Goal: Transaction & Acquisition: Register for event/course

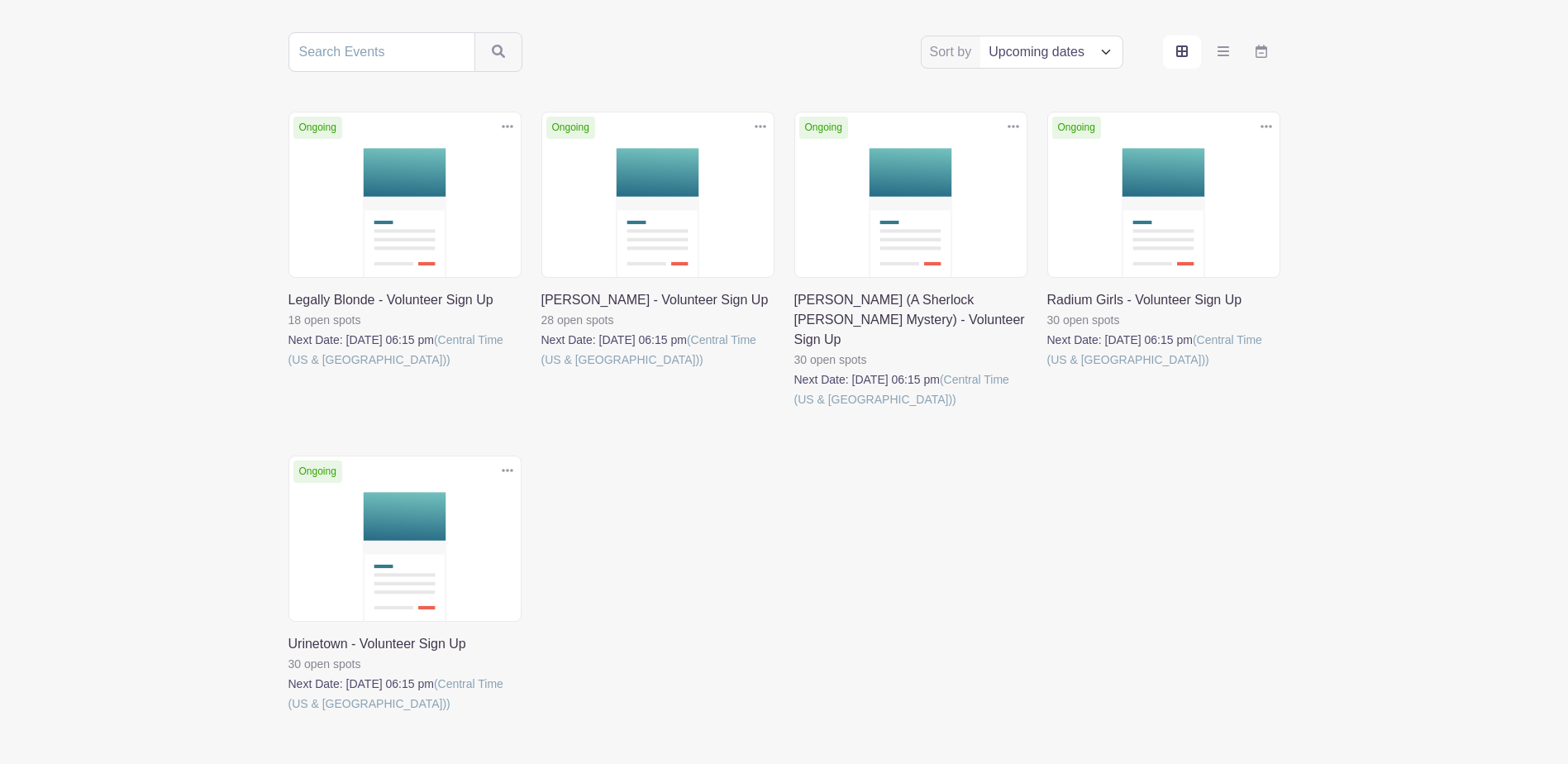
scroll to position [331, 0]
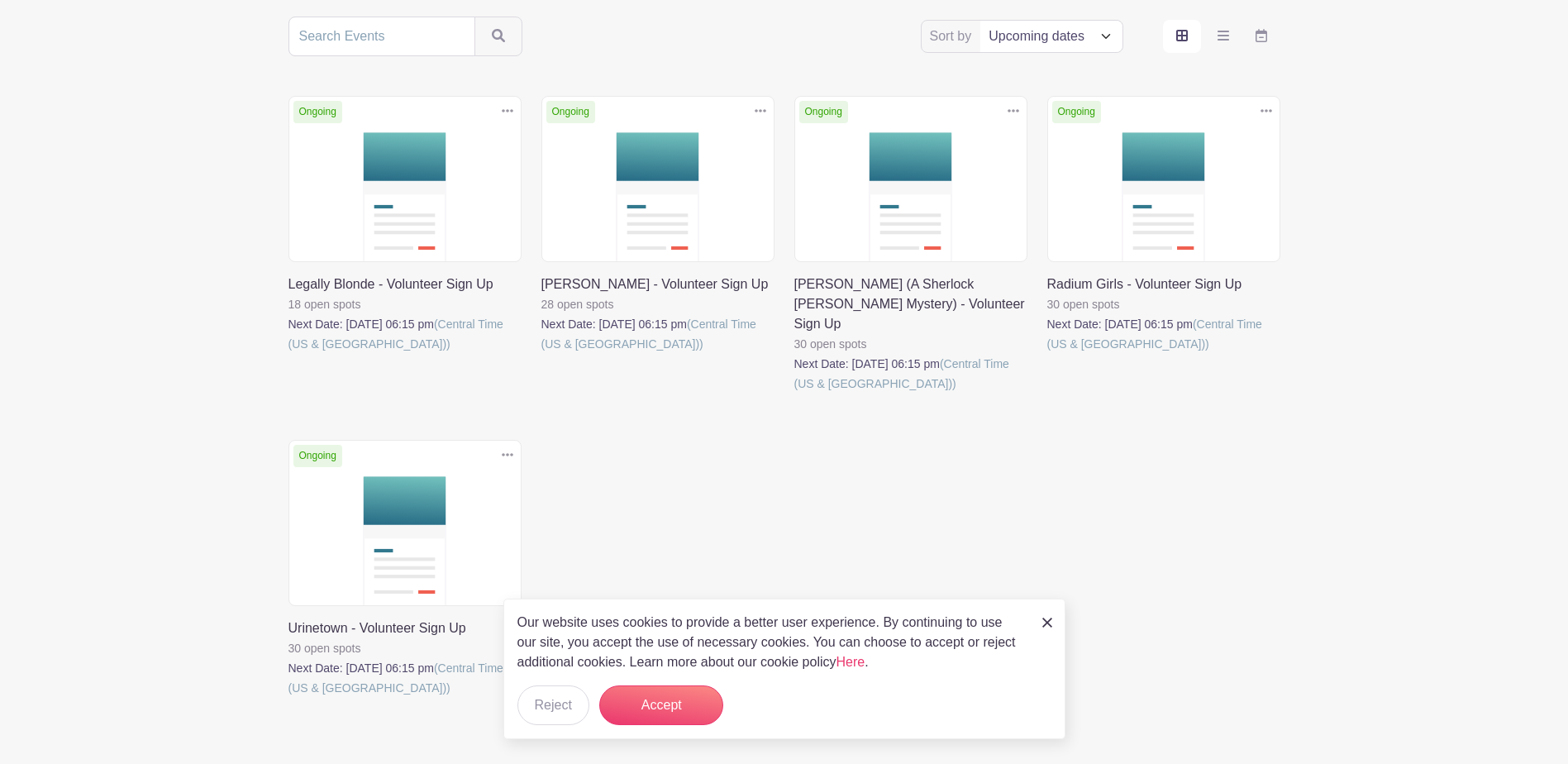
click at [288, 354] on link at bounding box center [288, 354] width 0 height 0
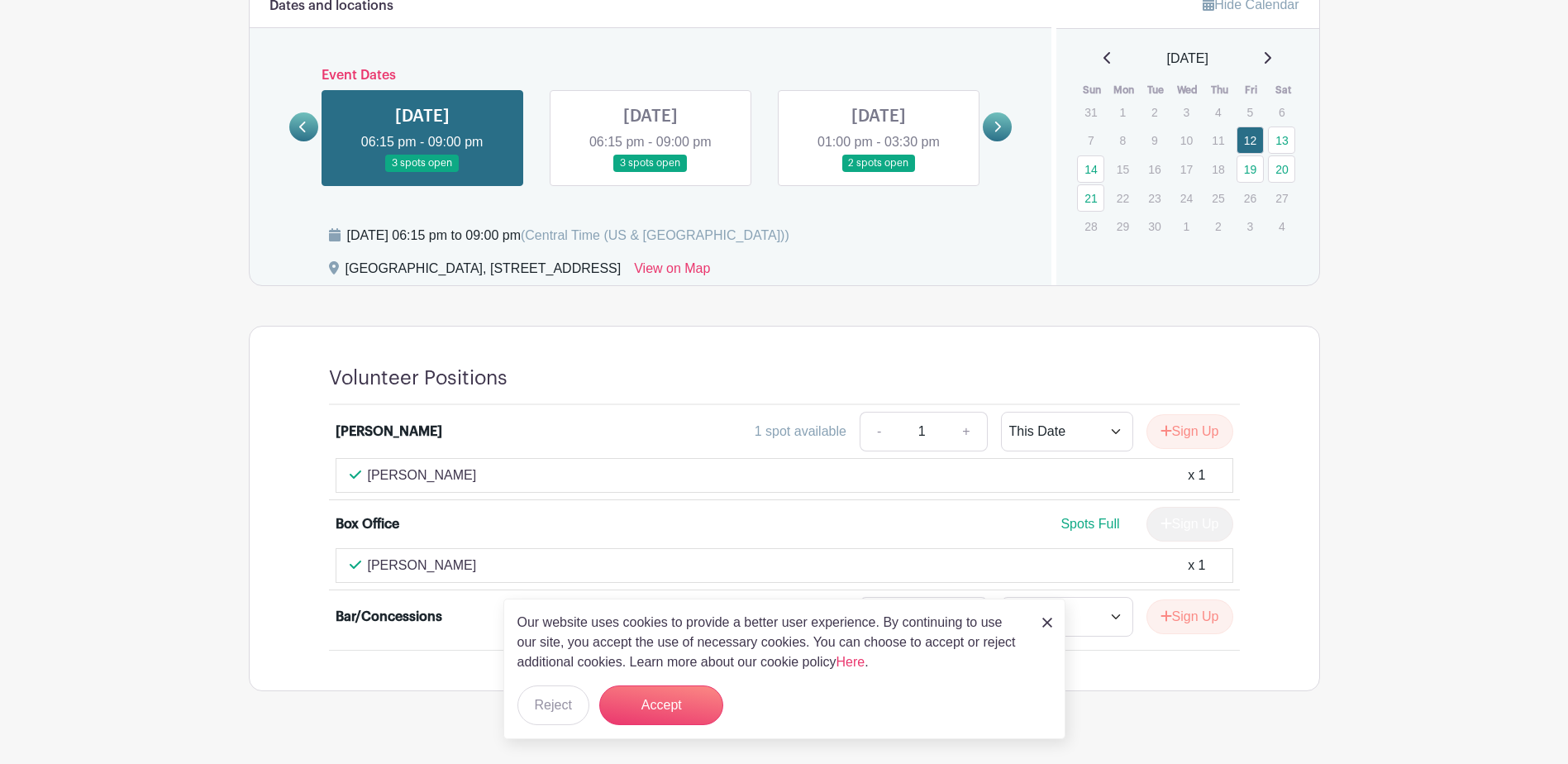
scroll to position [1117, 0]
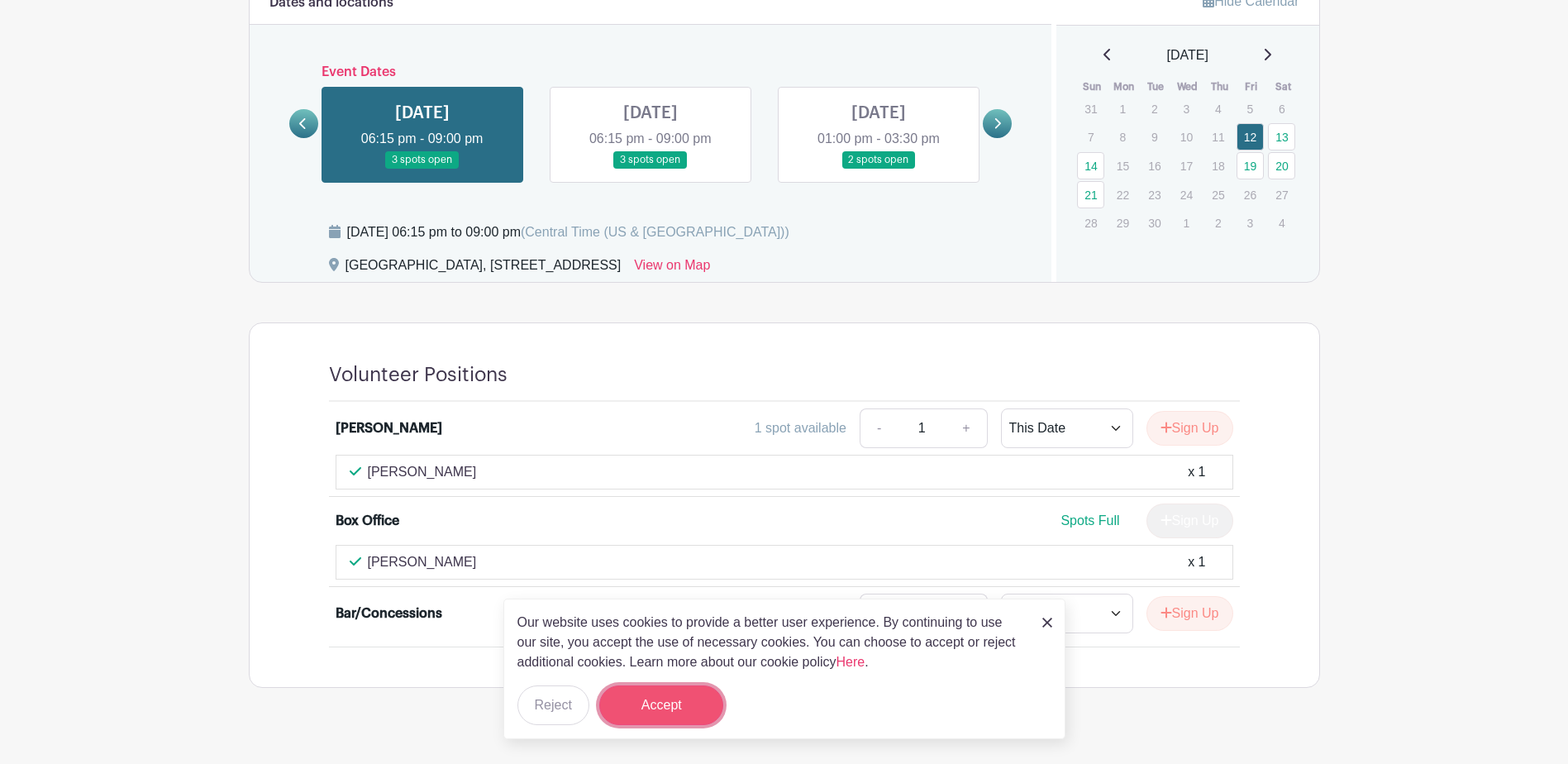
click at [642, 721] on button "Accept" at bounding box center [661, 705] width 124 height 40
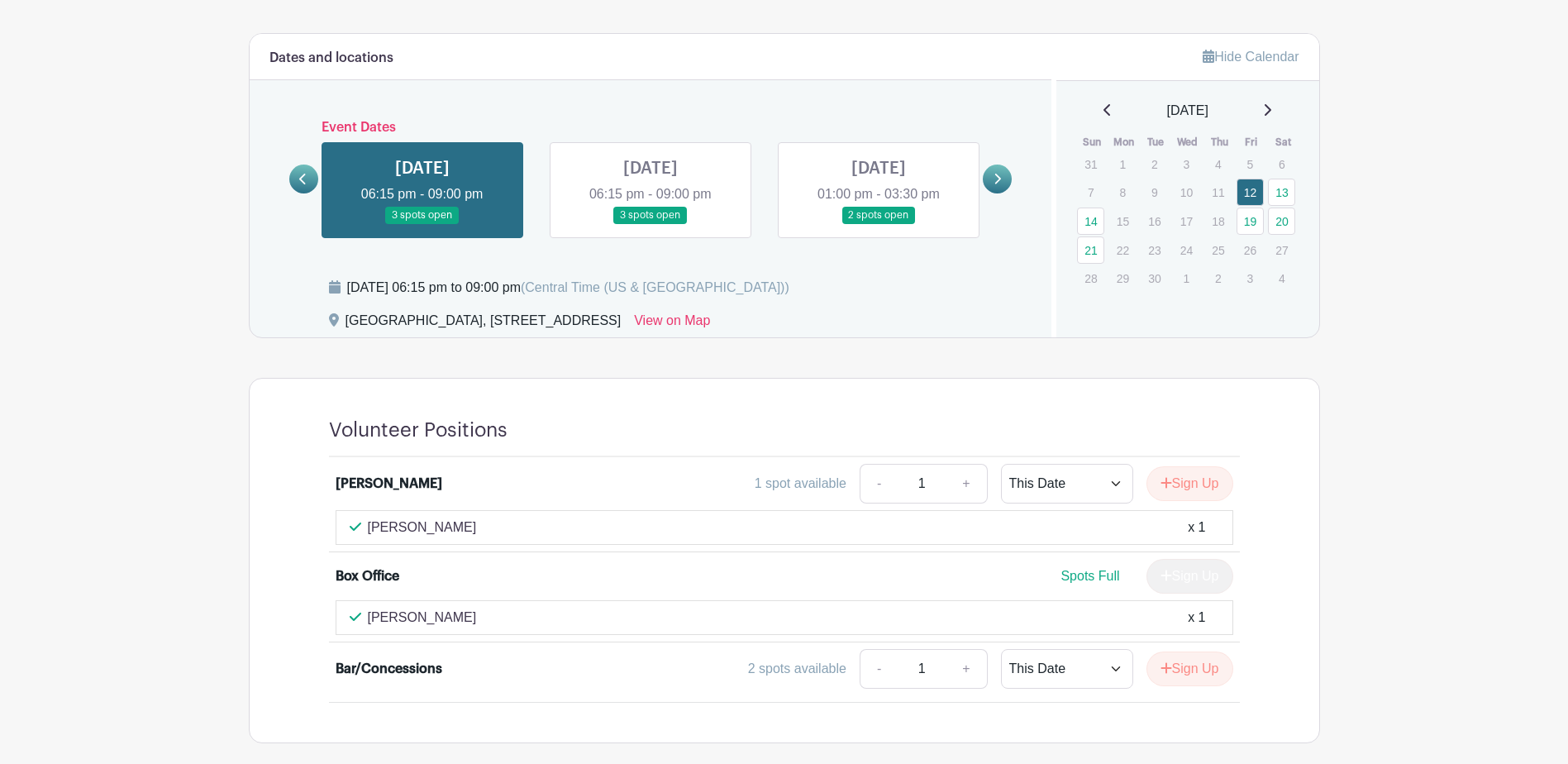
scroll to position [1034, 0]
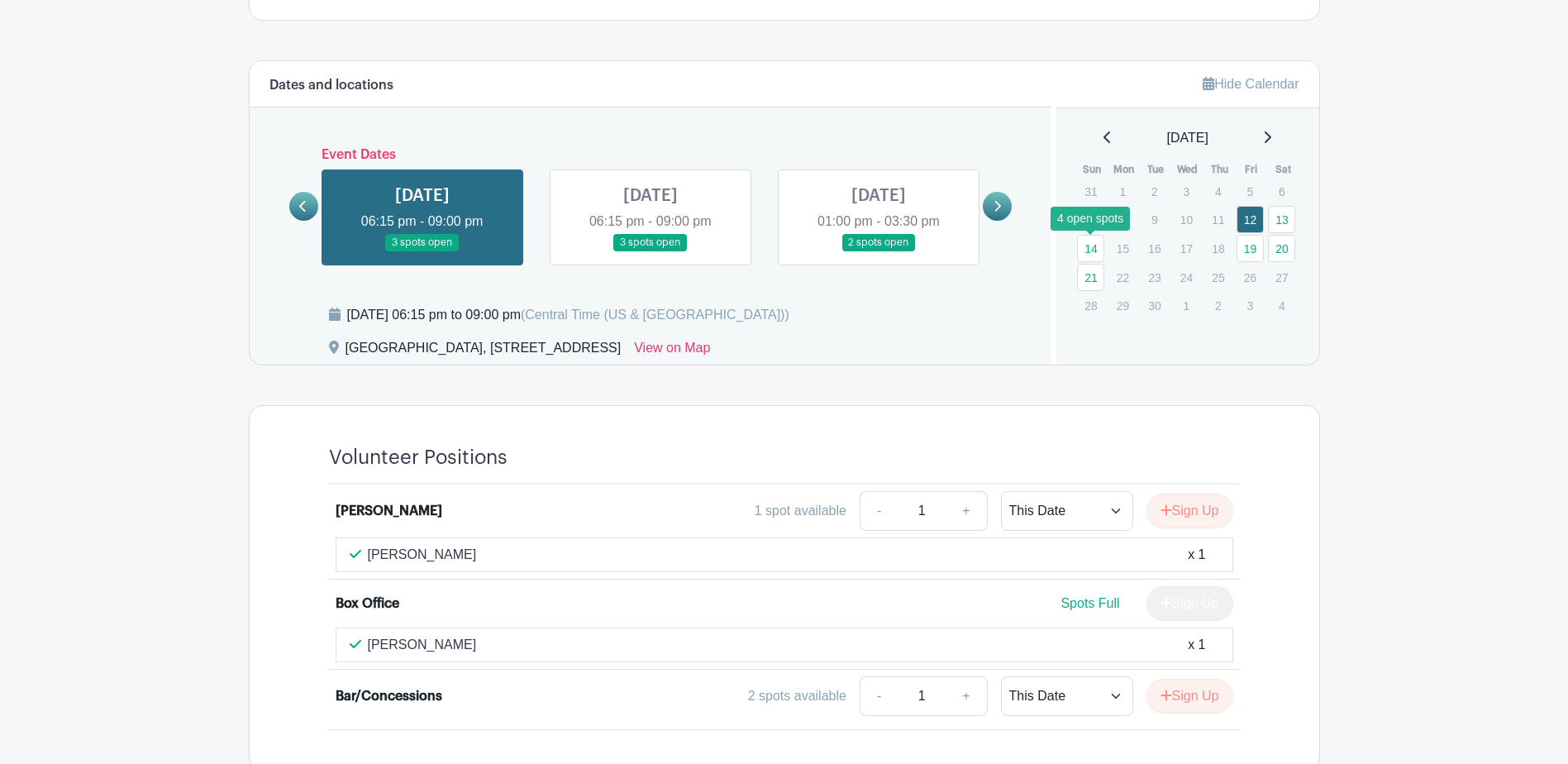
click at [1092, 264] on link "21" at bounding box center [1091, 277] width 28 height 28
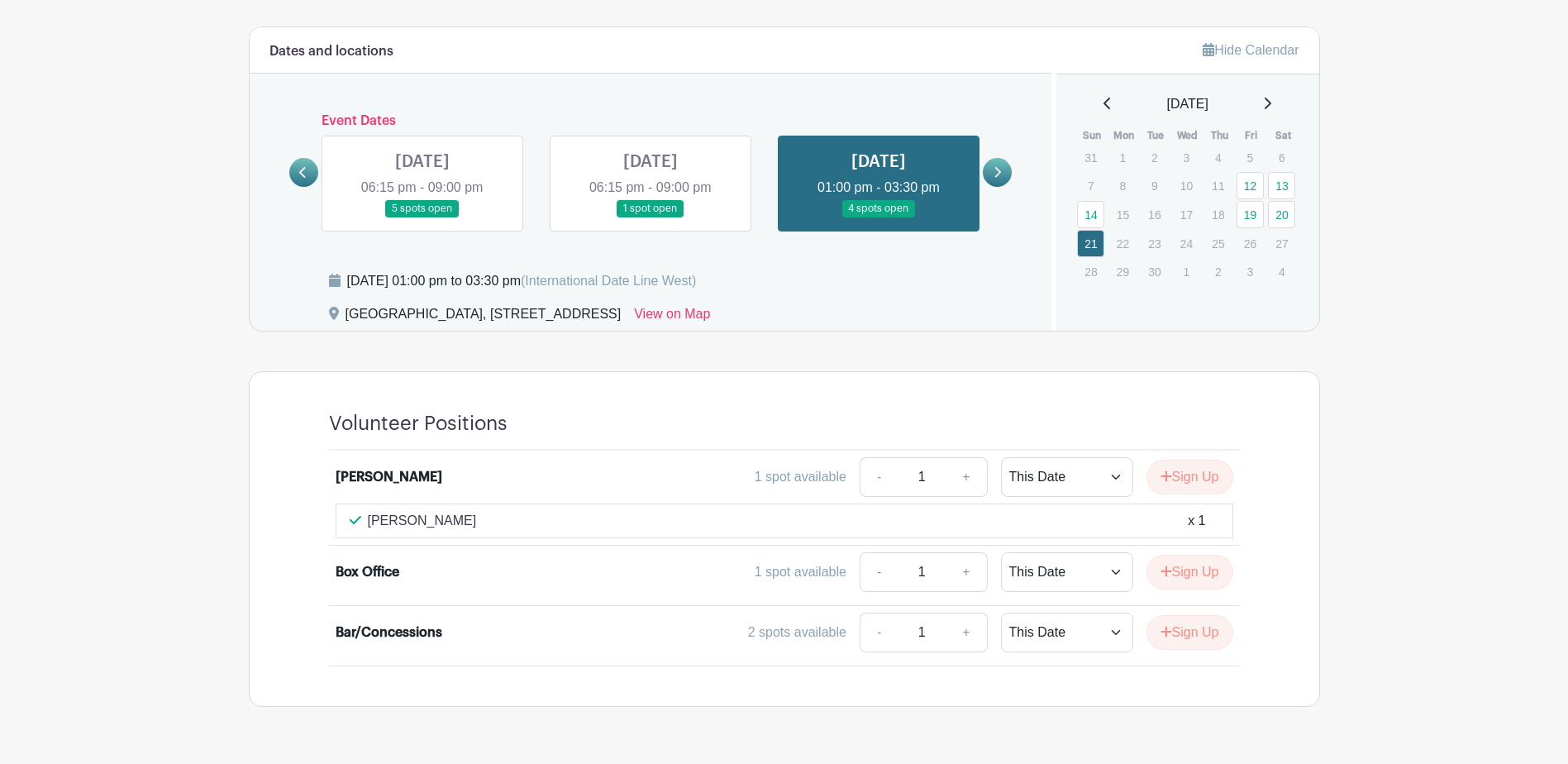
scroll to position [1088, 0]
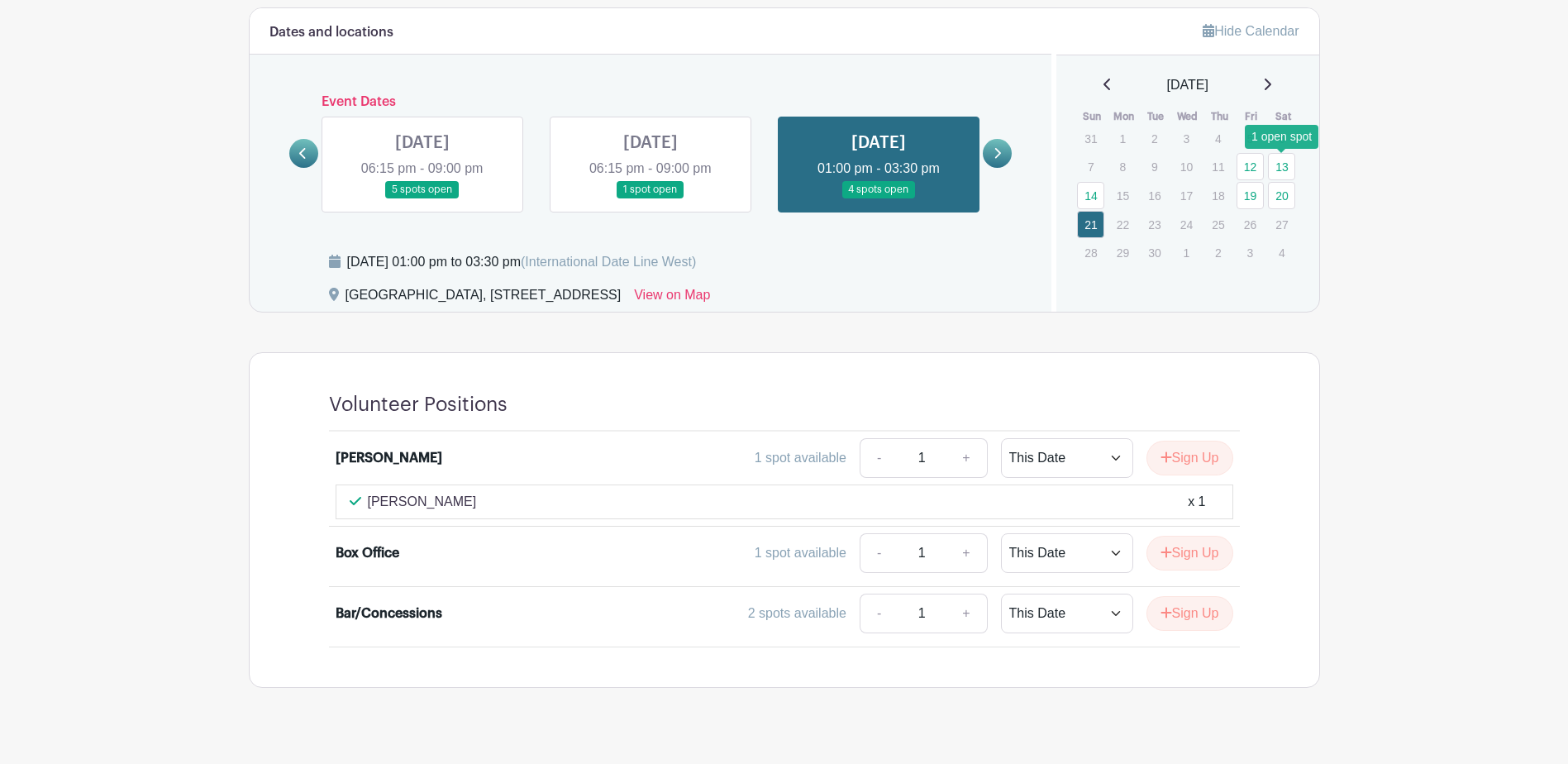
click at [1279, 182] on link "20" at bounding box center [1281, 196] width 28 height 28
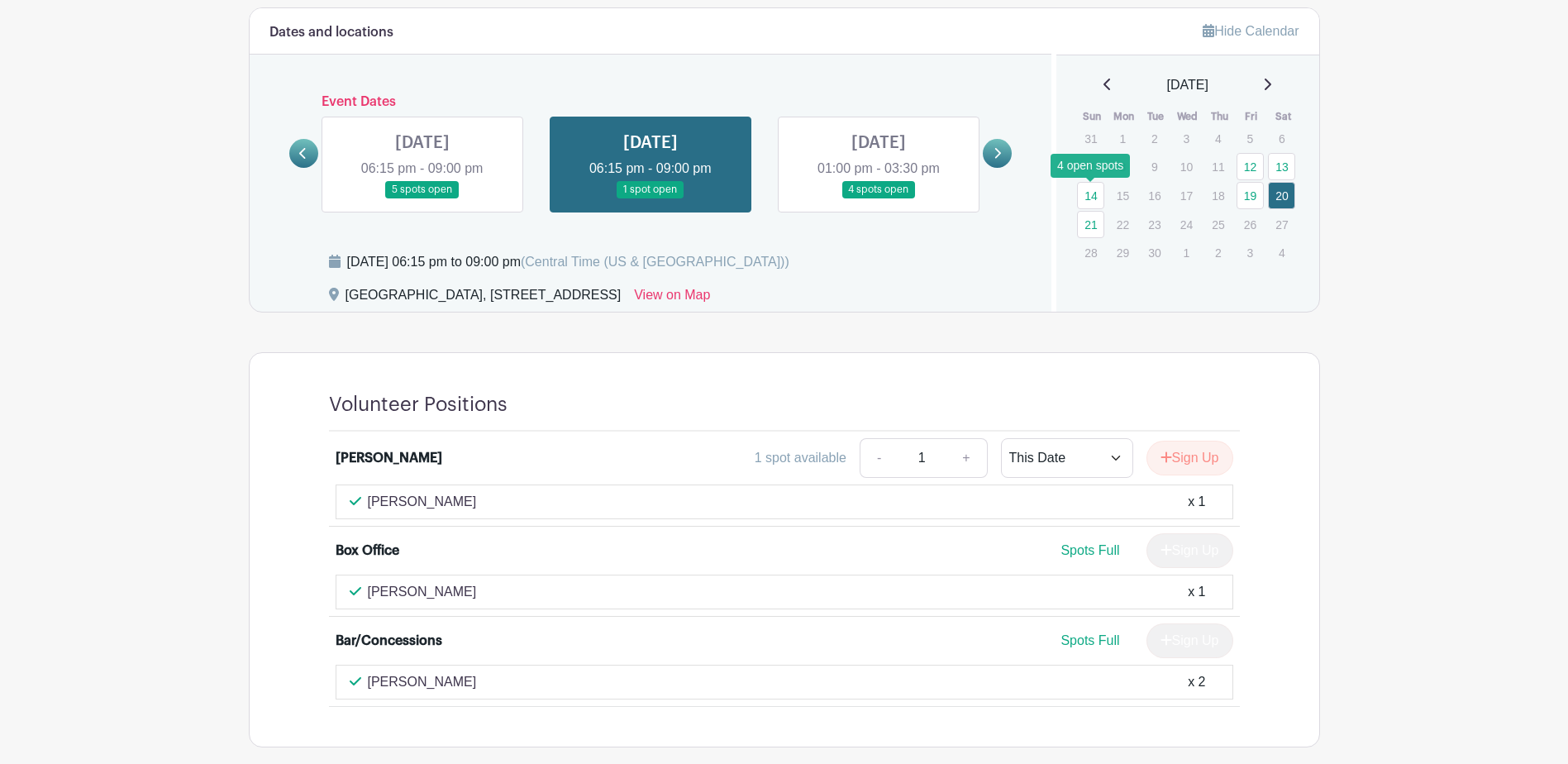
click at [1091, 211] on link "21" at bounding box center [1091, 225] width 28 height 28
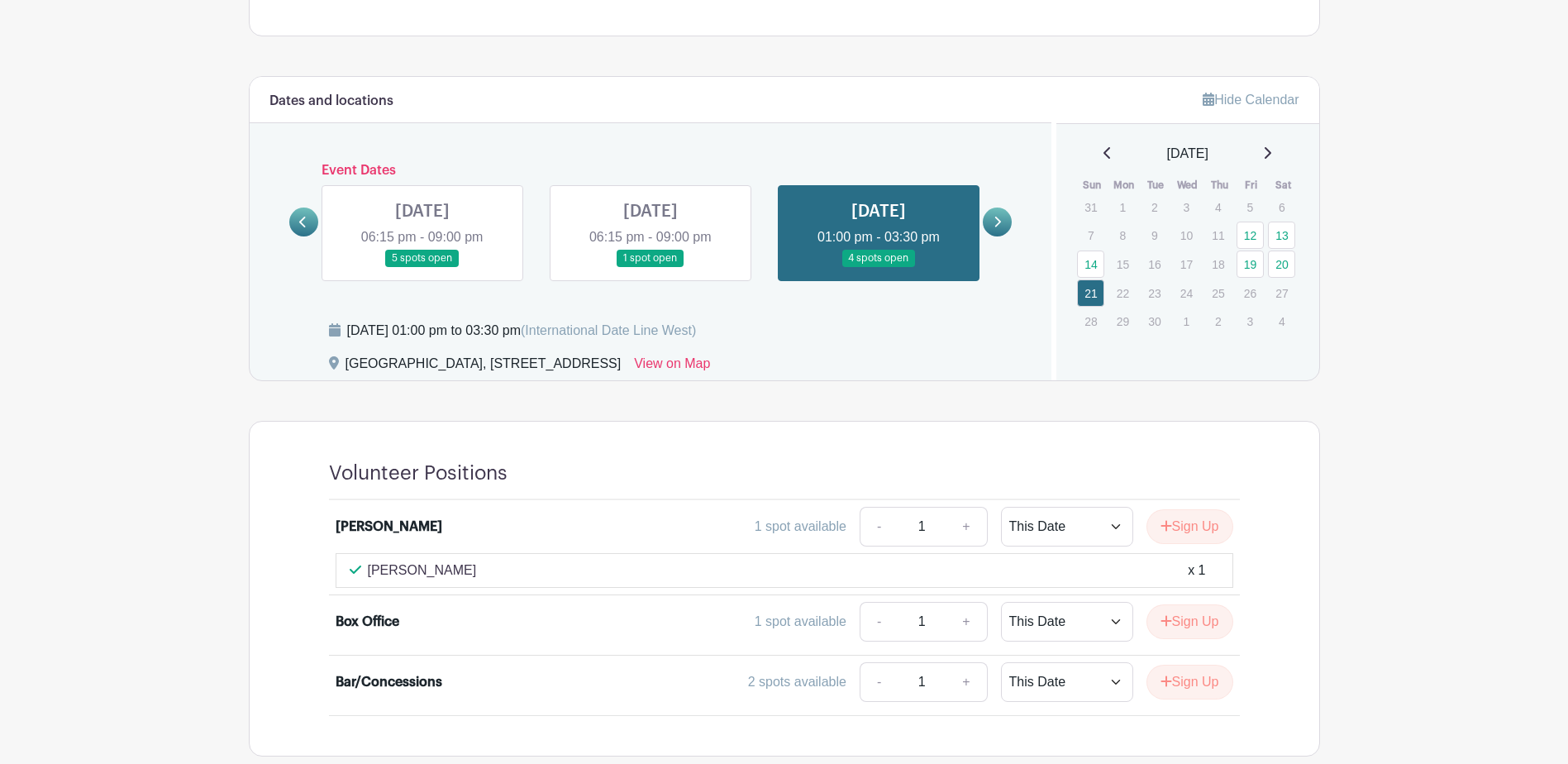
scroll to position [1088, 0]
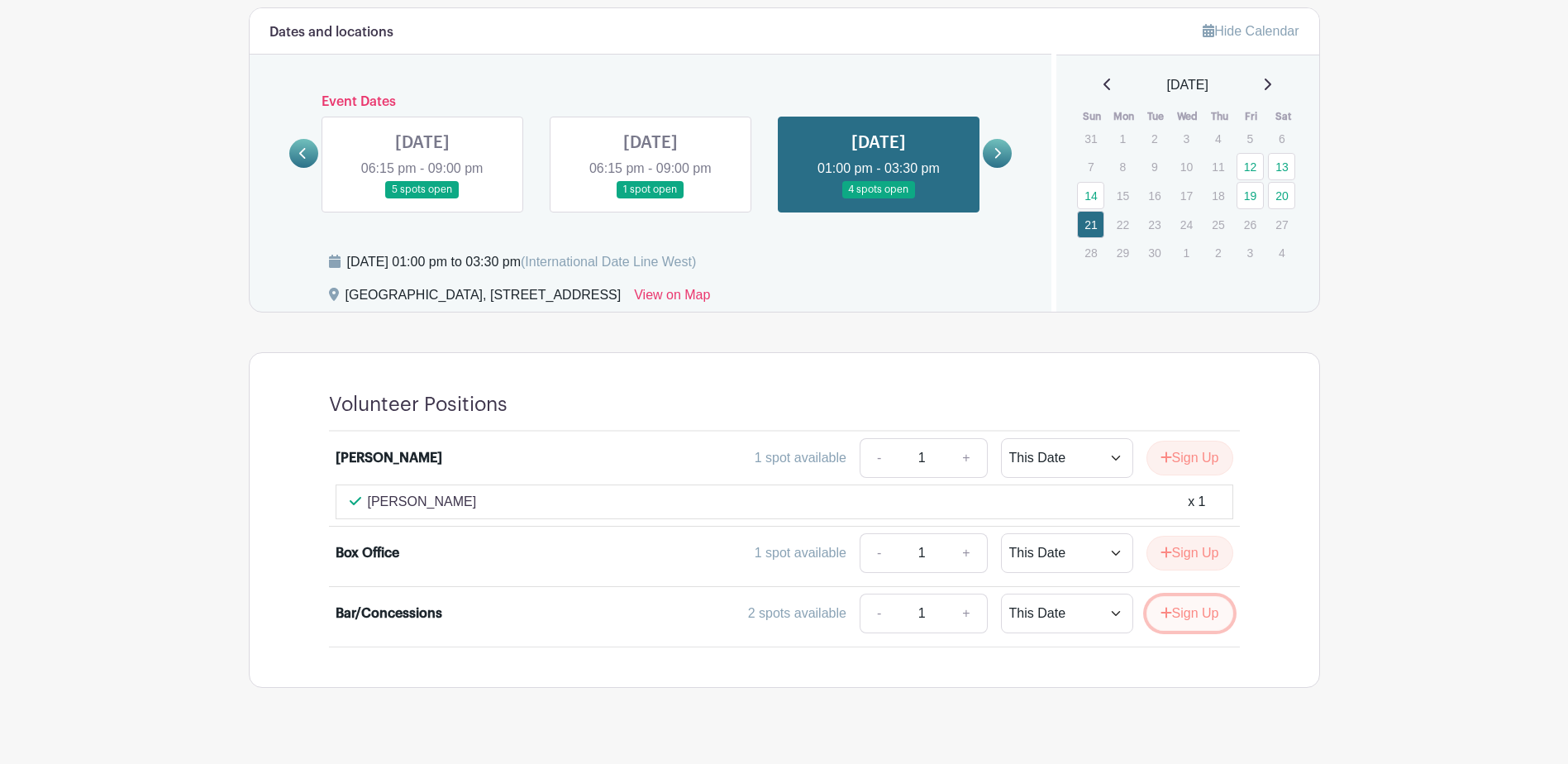
click at [1177, 597] on button "Sign Up" at bounding box center [1190, 614] width 87 height 35
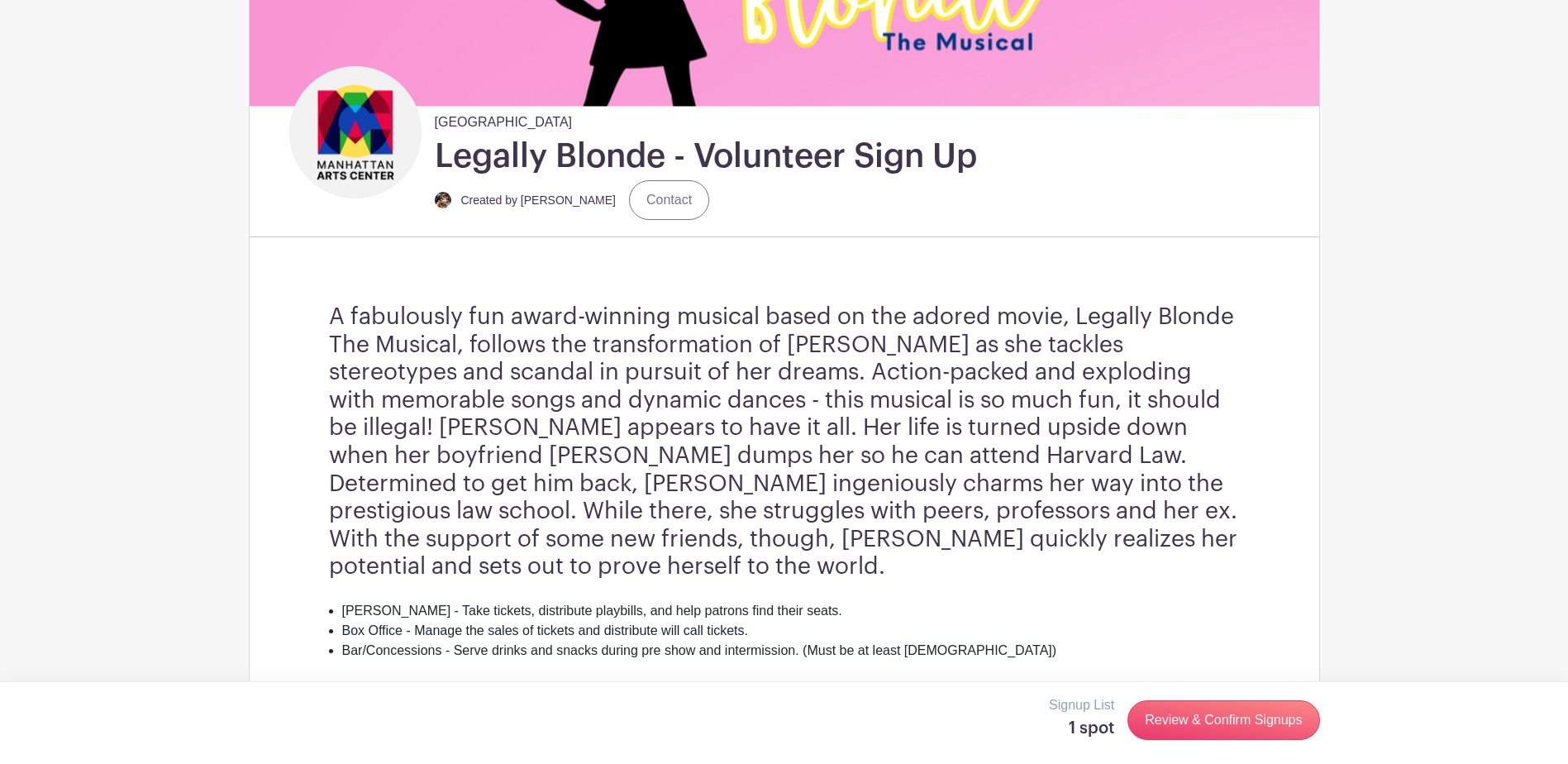
scroll to position [591, 0]
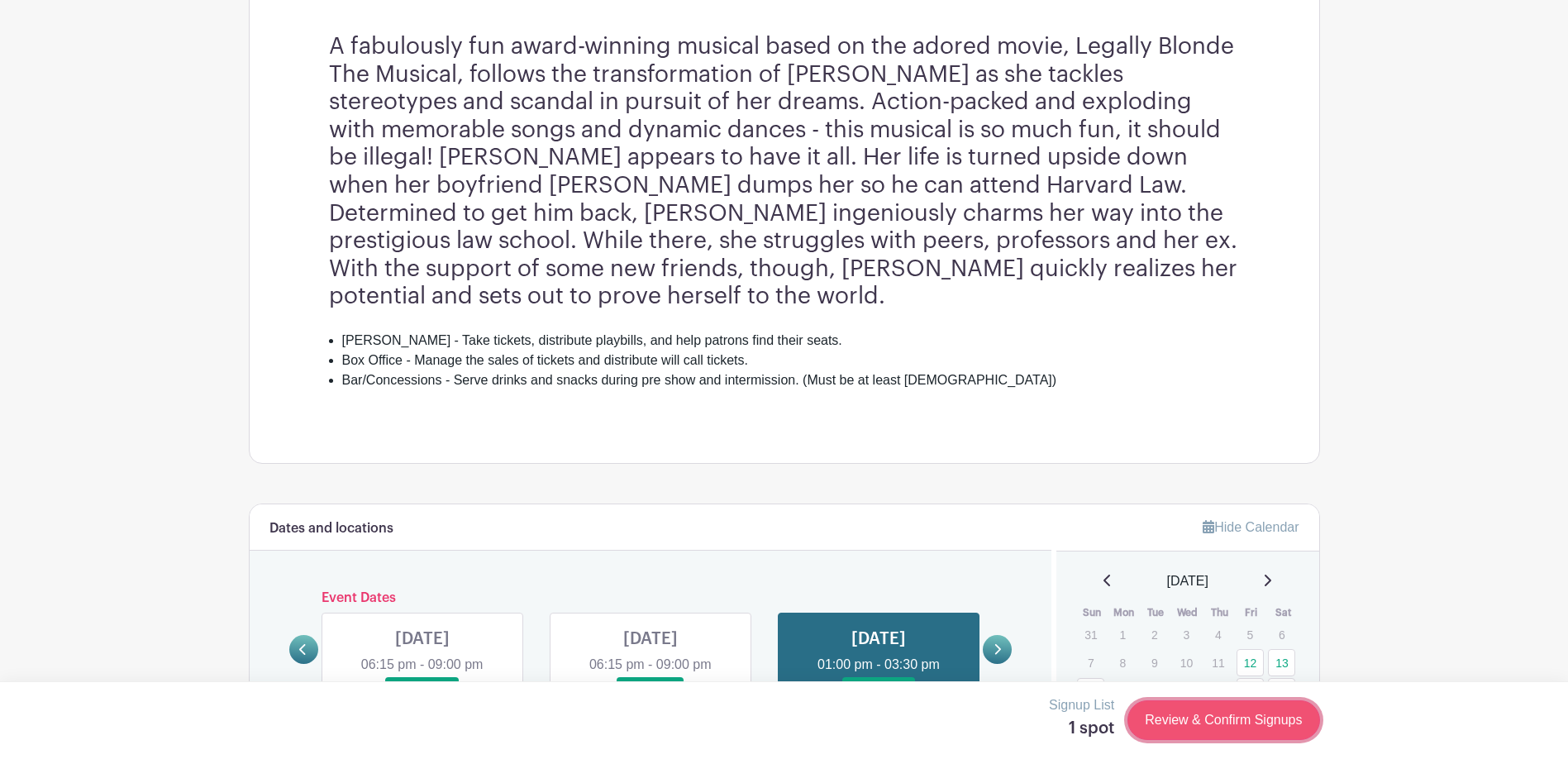
click at [1234, 719] on link "Review & Confirm Signups" at bounding box center [1222, 720] width 191 height 40
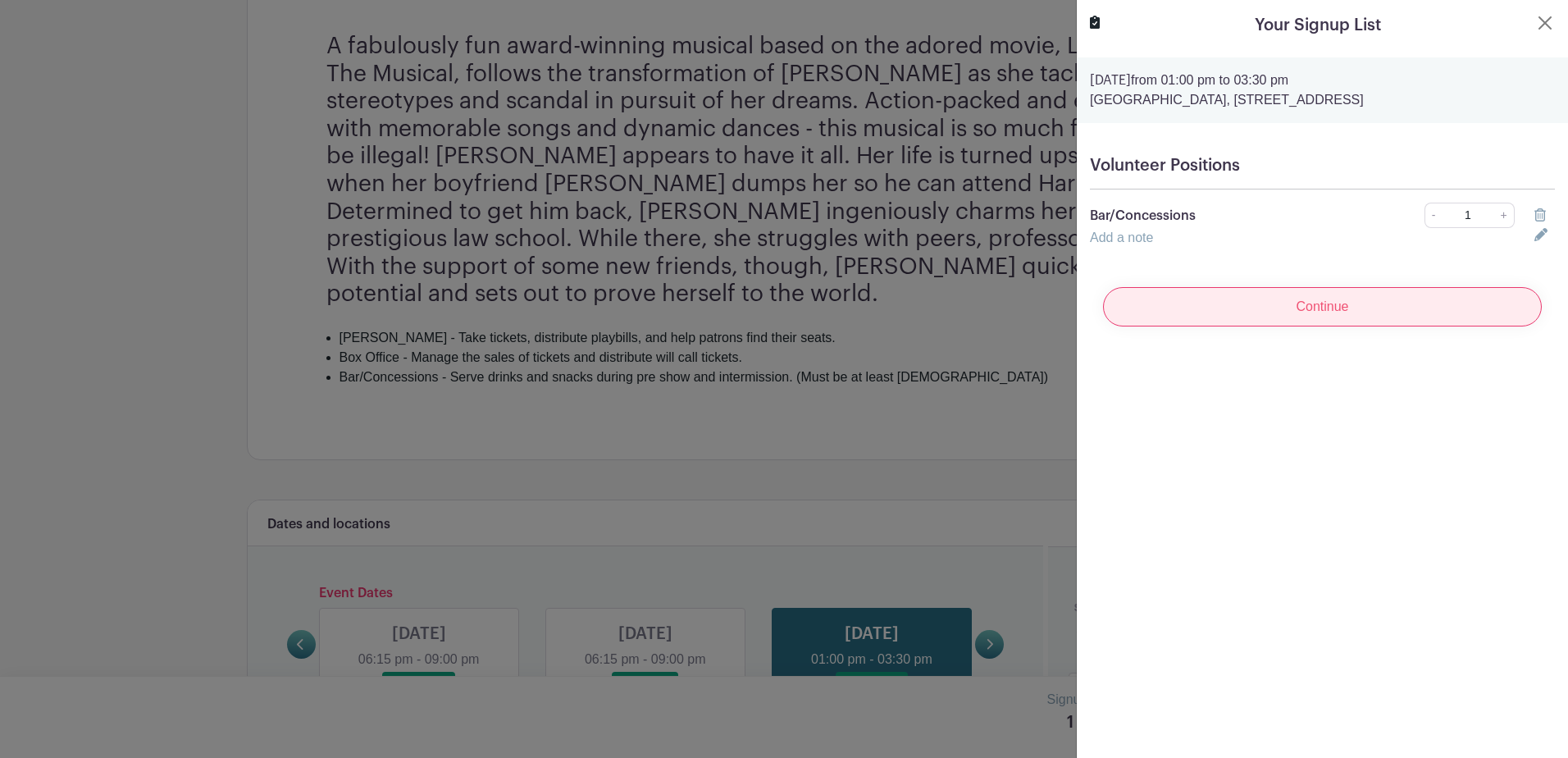
click at [1313, 318] on input "Continue" at bounding box center [1322, 307] width 439 height 39
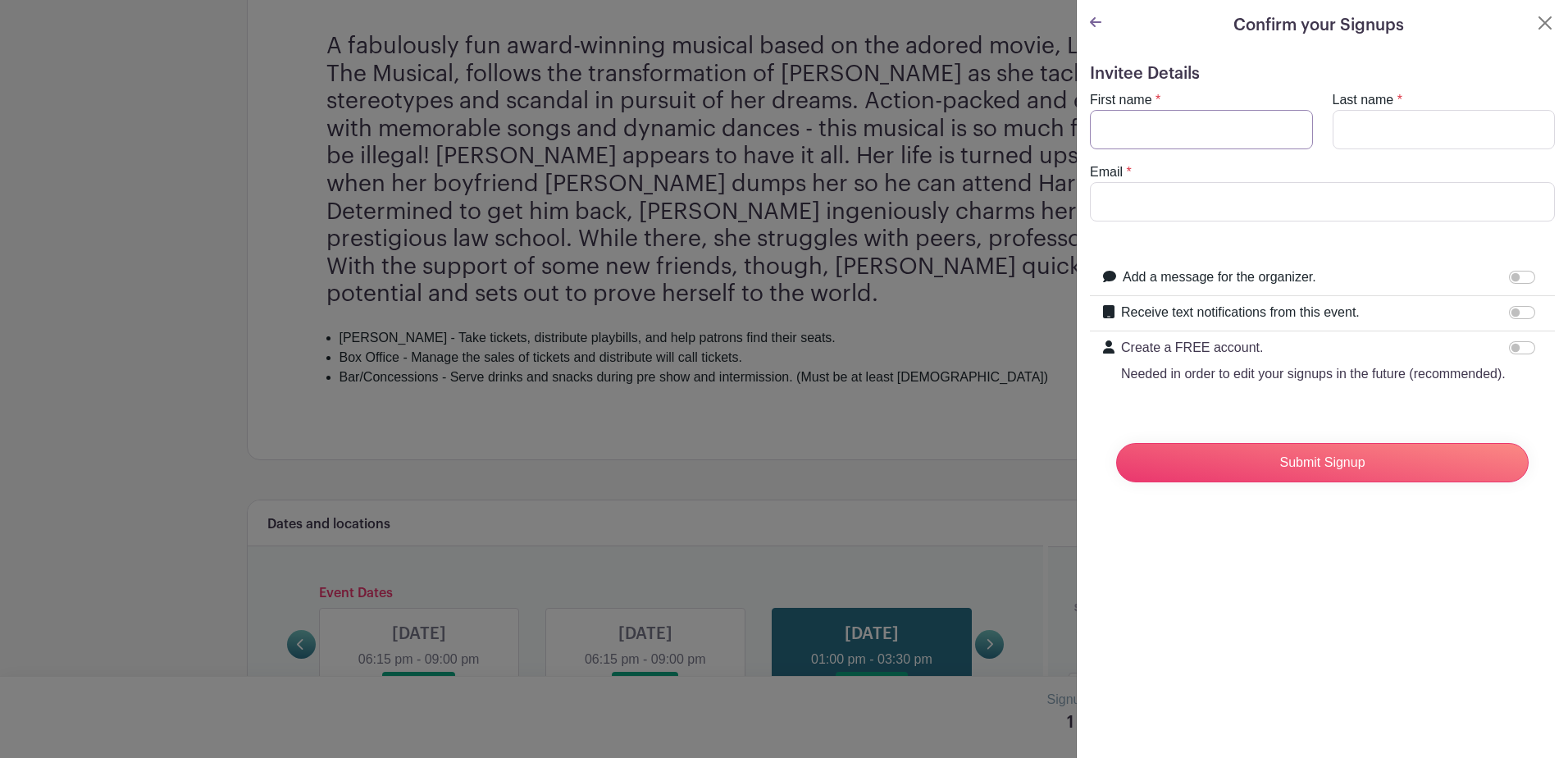
click at [1144, 133] on input "First name" at bounding box center [1201, 129] width 223 height 39
type input "[PERSON_NAME]"
type input "[PERSON_NAME][EMAIL_ADDRESS][PERSON_NAME][DOMAIN_NAME]"
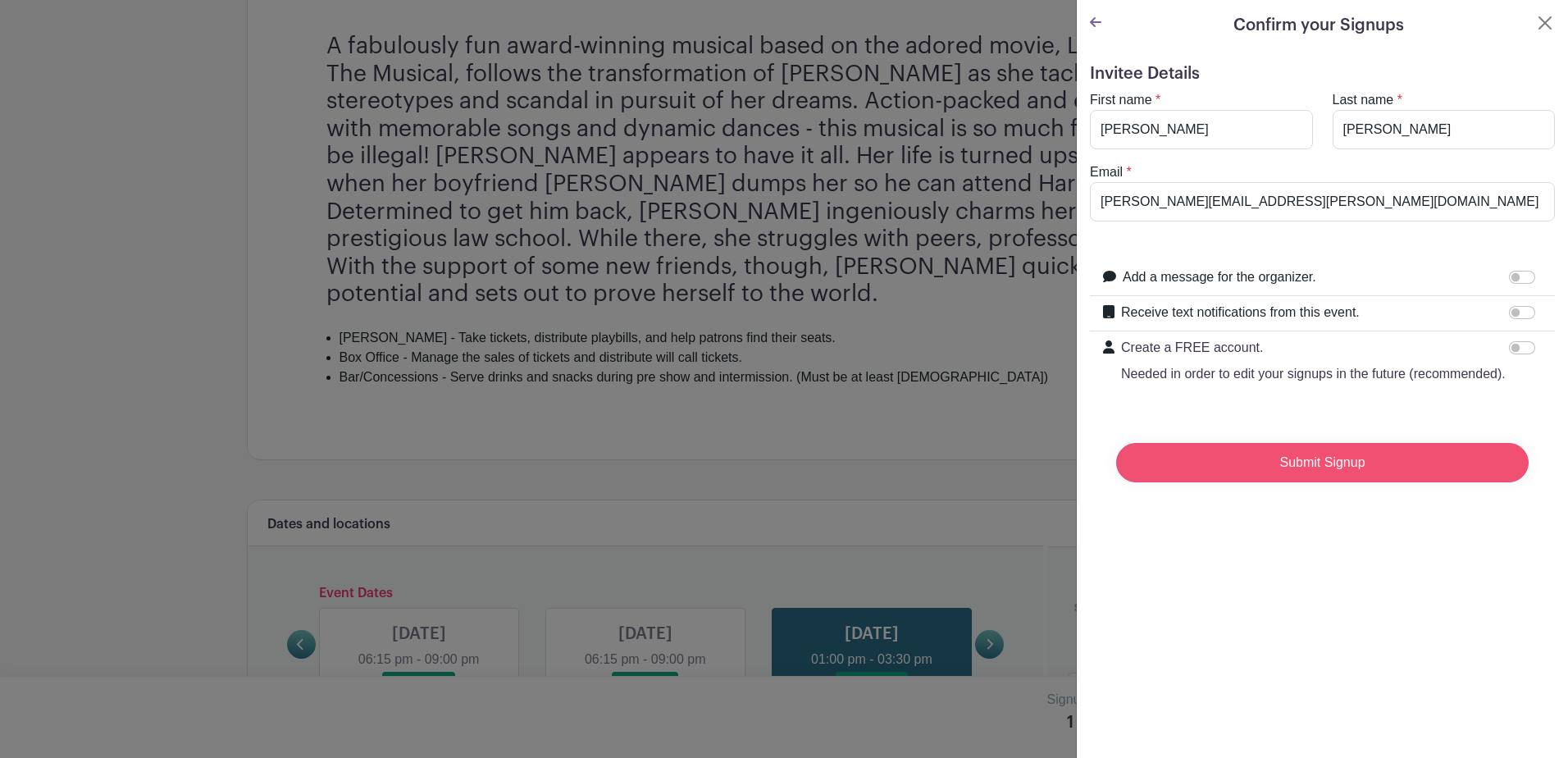
click at [1291, 483] on input "Submit Signup" at bounding box center [1323, 463] width 413 height 39
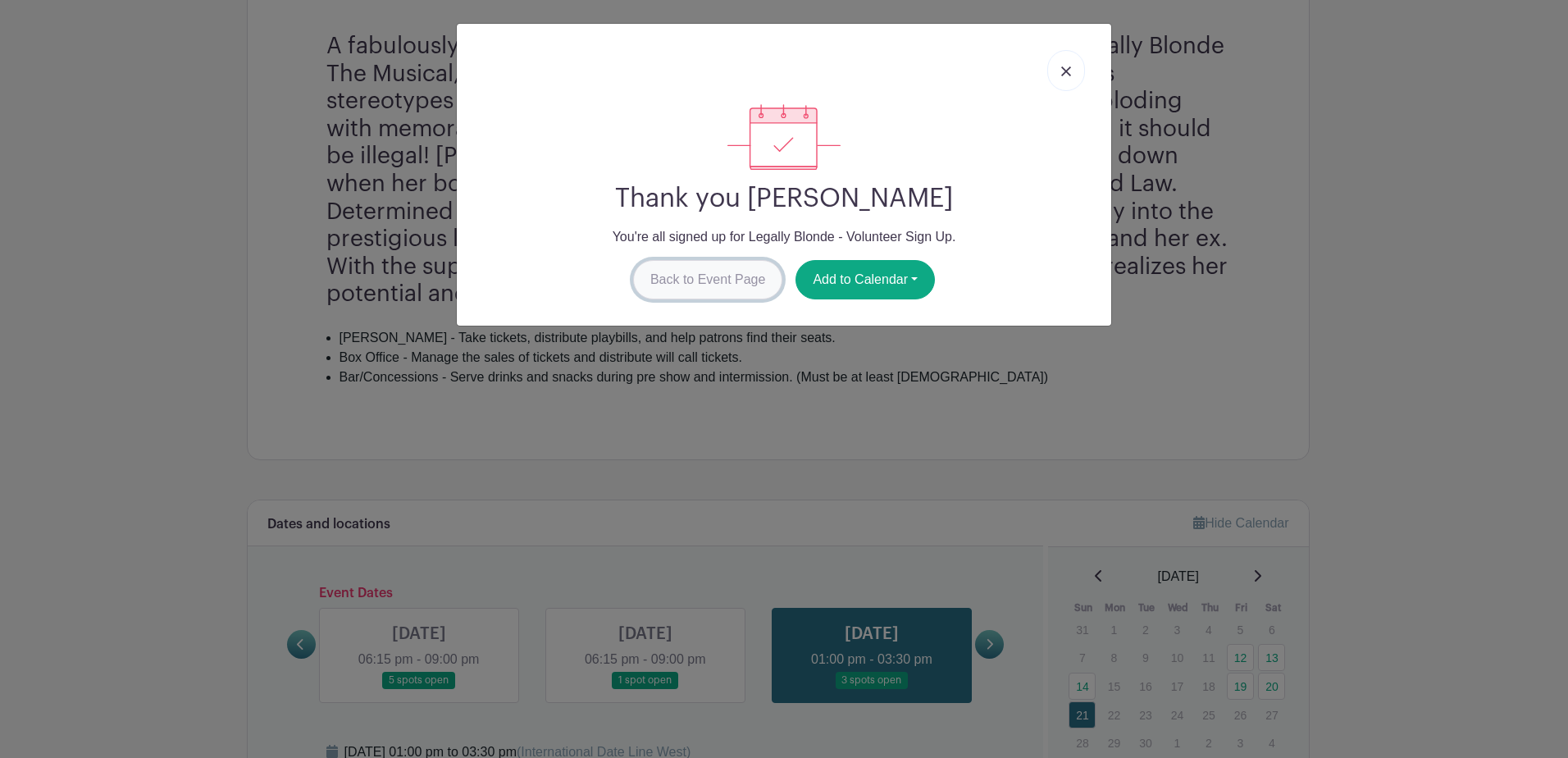
click at [695, 279] on link "Back to Event Page" at bounding box center [708, 279] width 150 height 39
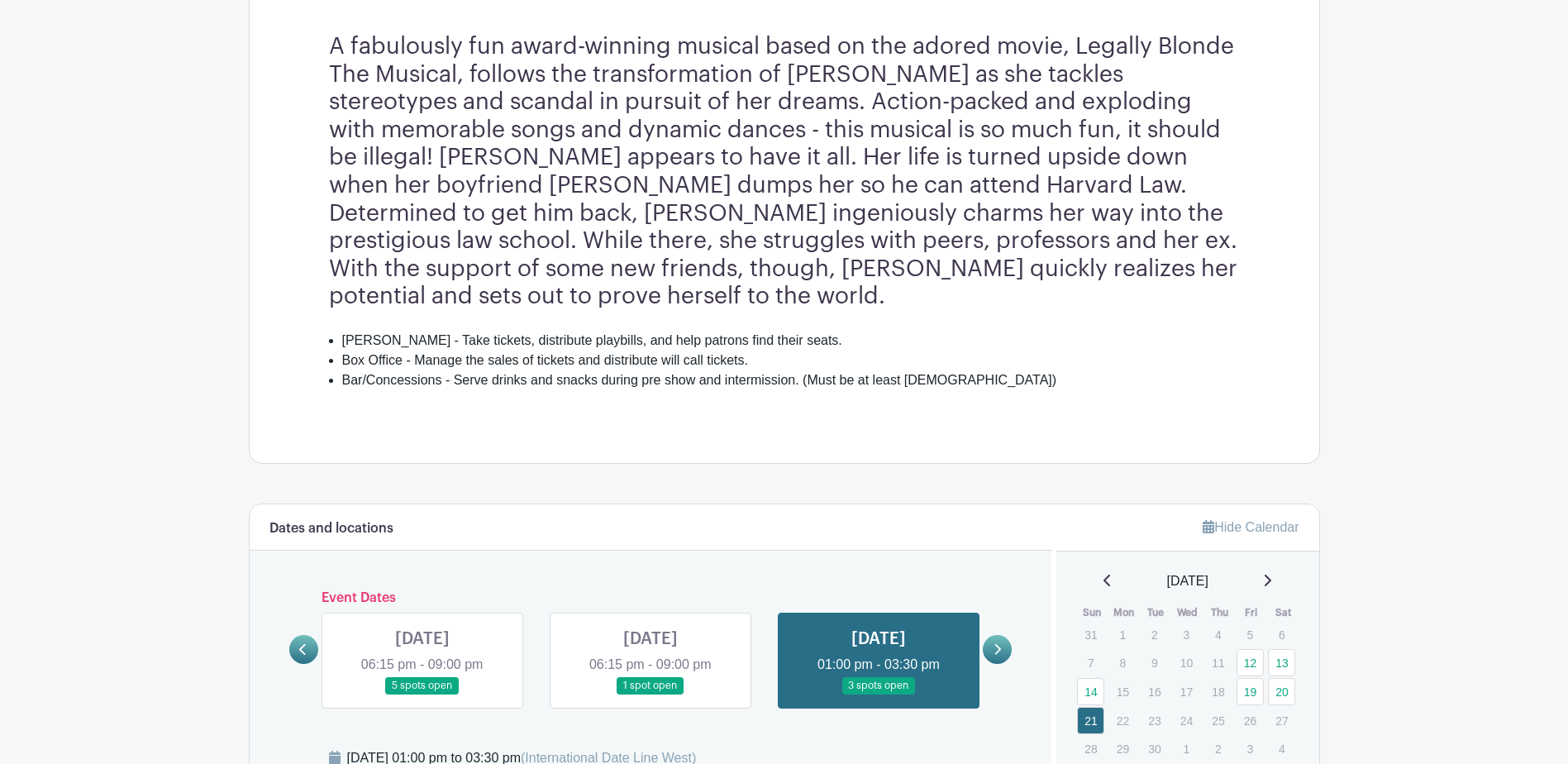
scroll to position [95, 0]
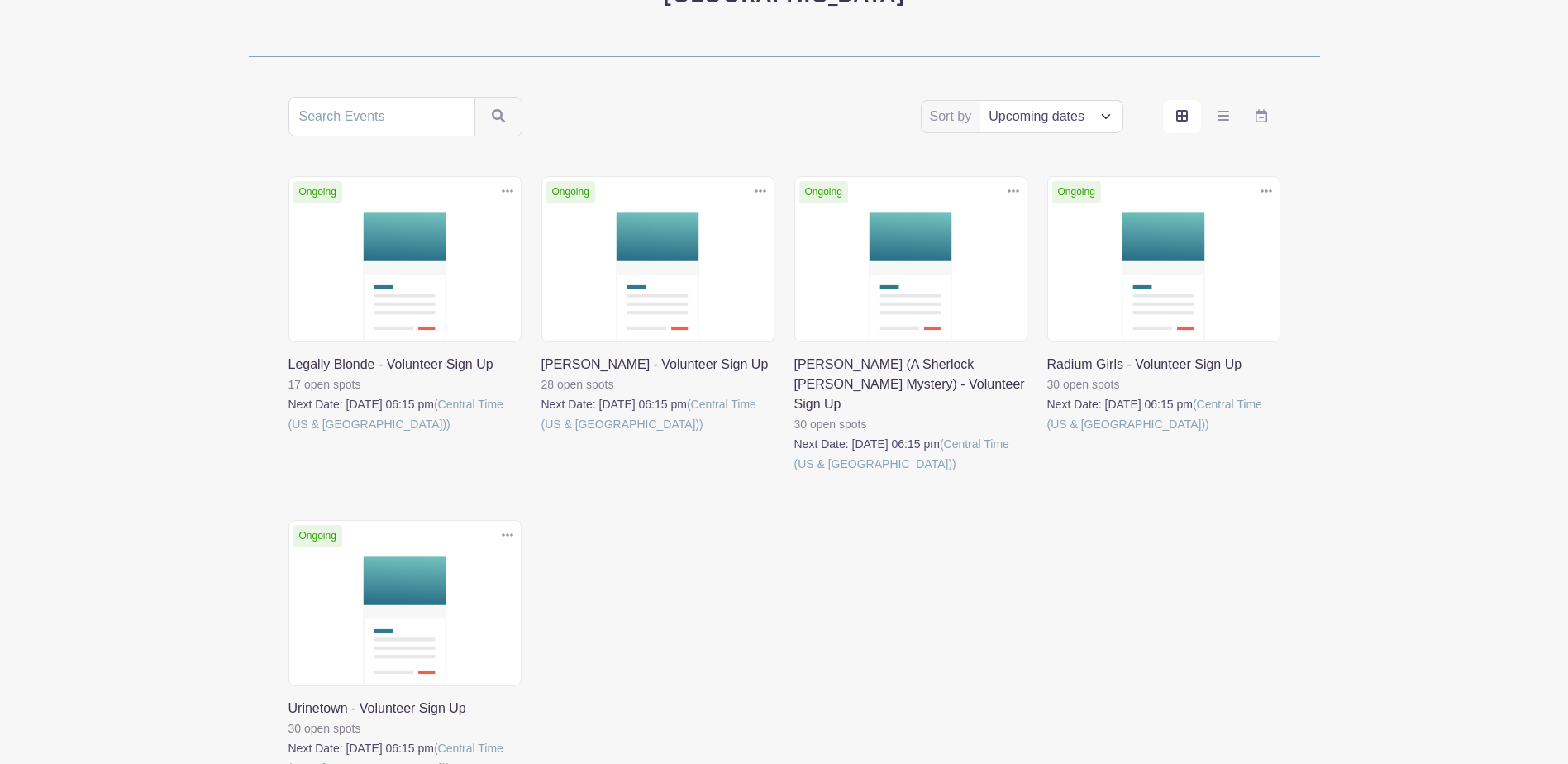
scroll to position [229, 0]
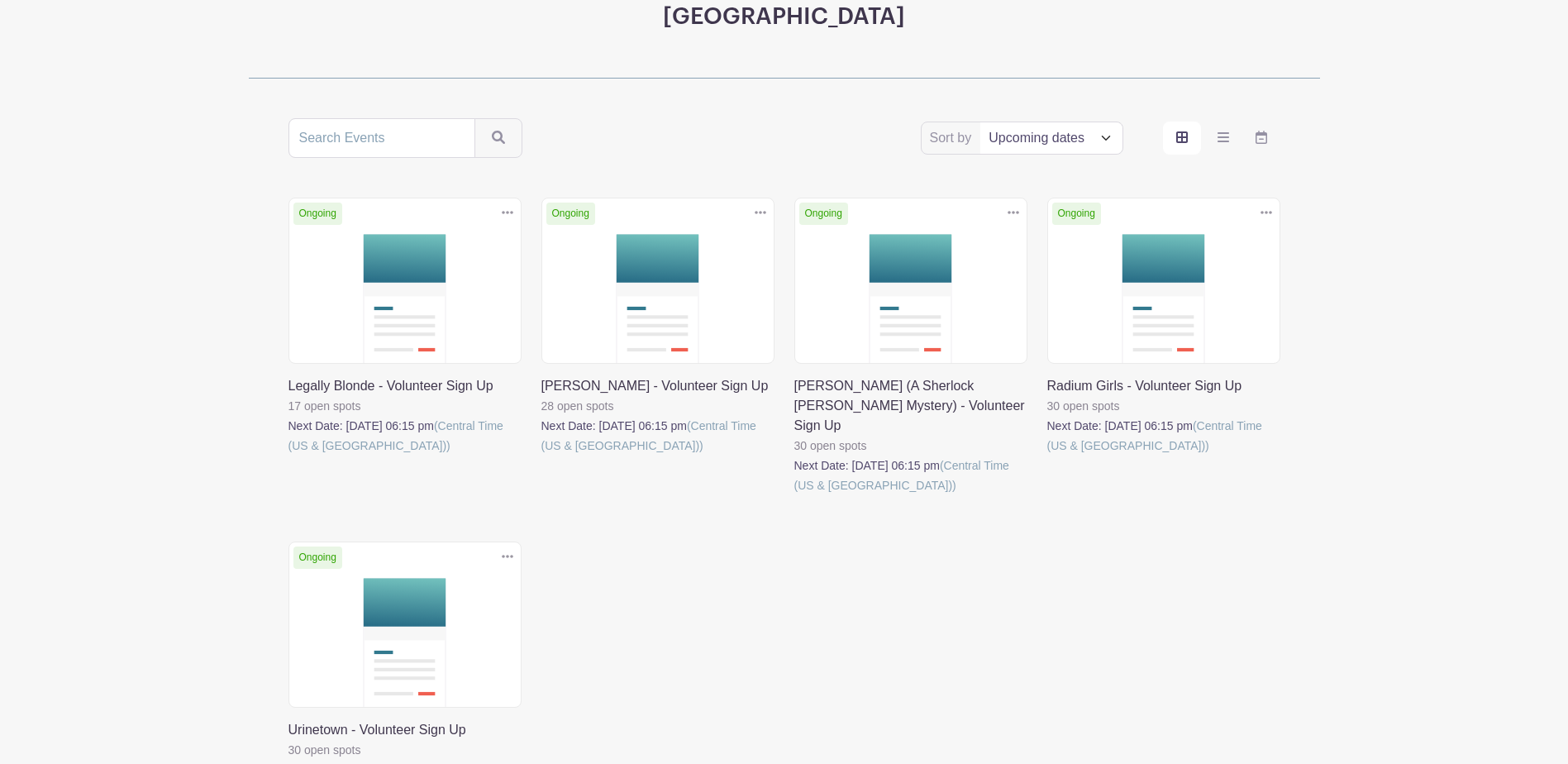
click at [542, 456] on link at bounding box center [542, 456] width 0 height 0
